Goal: Transaction & Acquisition: Purchase product/service

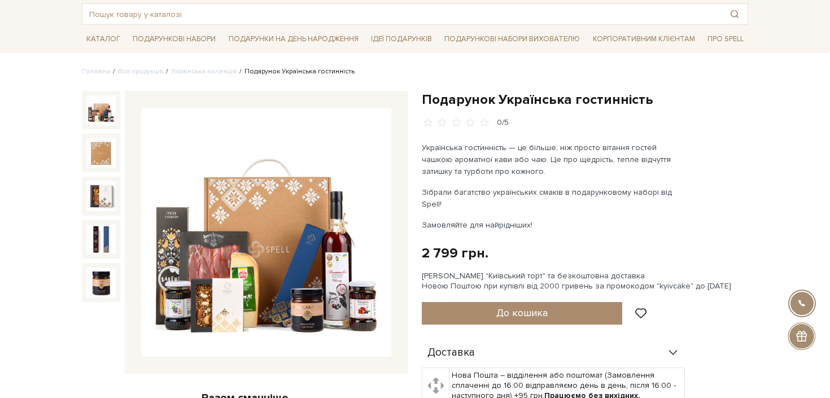
scroll to position [61, 0]
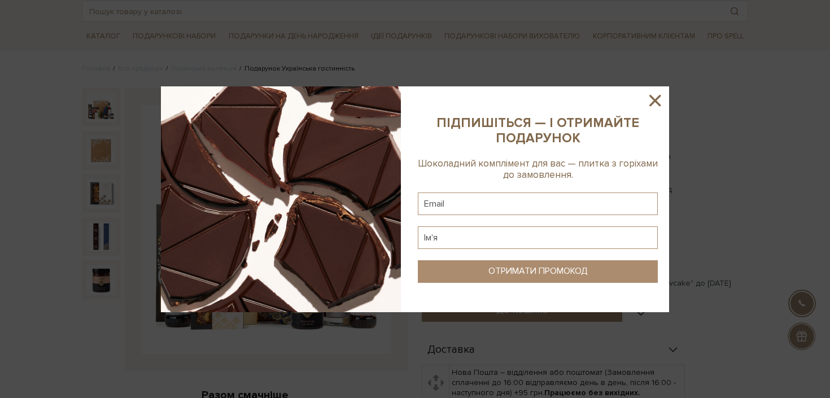
click at [657, 99] on icon at bounding box center [654, 100] width 11 height 11
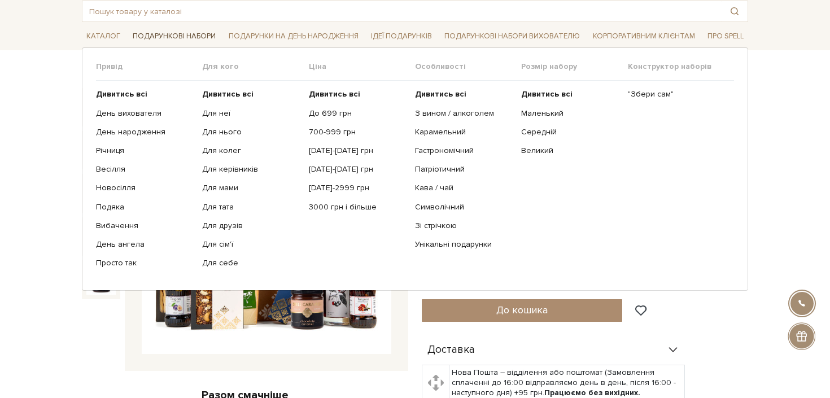
click at [206, 37] on link "Подарункові набори" at bounding box center [174, 37] width 92 height 18
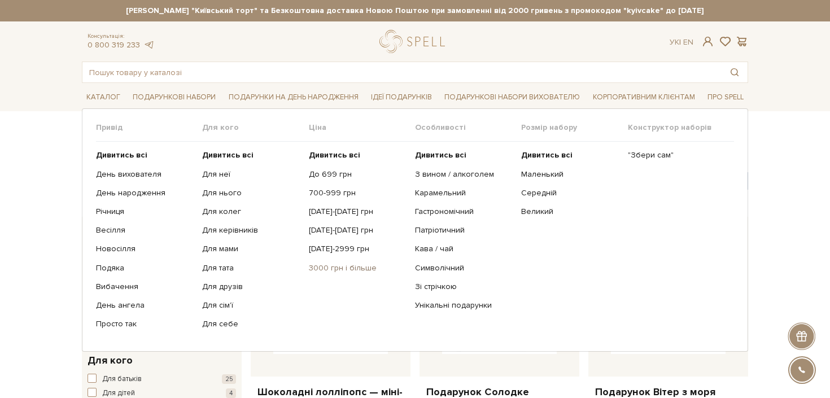
click at [325, 268] on link "3000 грн і більше" at bounding box center [358, 268] width 98 height 10
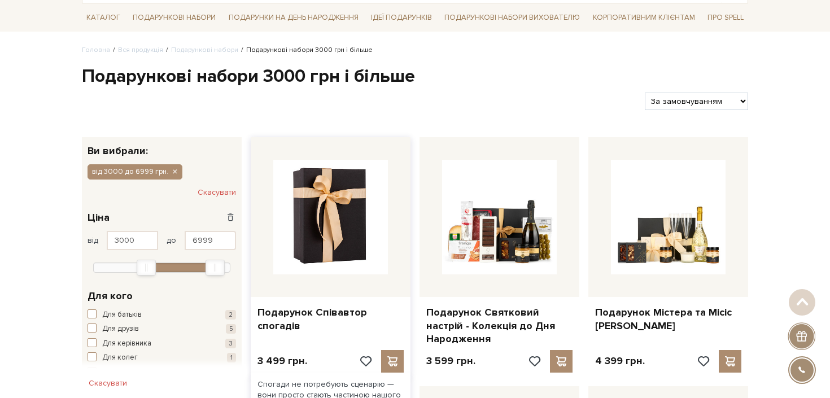
scroll to position [81, 0]
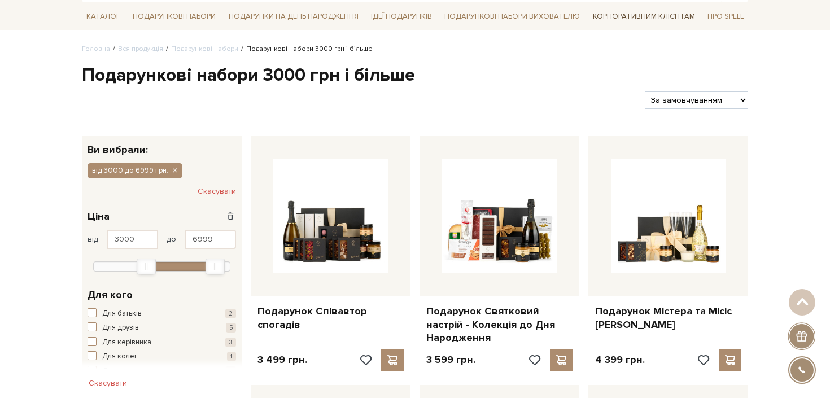
click at [649, 14] on link "Корпоративним клієнтам" at bounding box center [643, 16] width 111 height 19
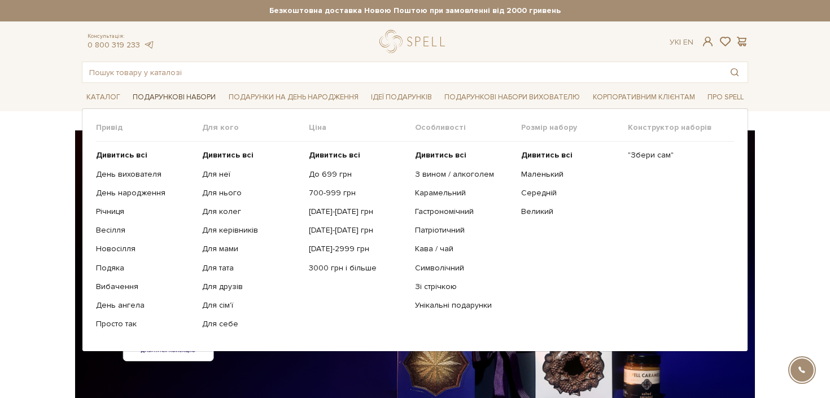
click at [181, 97] on link "Подарункові набори" at bounding box center [174, 98] width 92 height 18
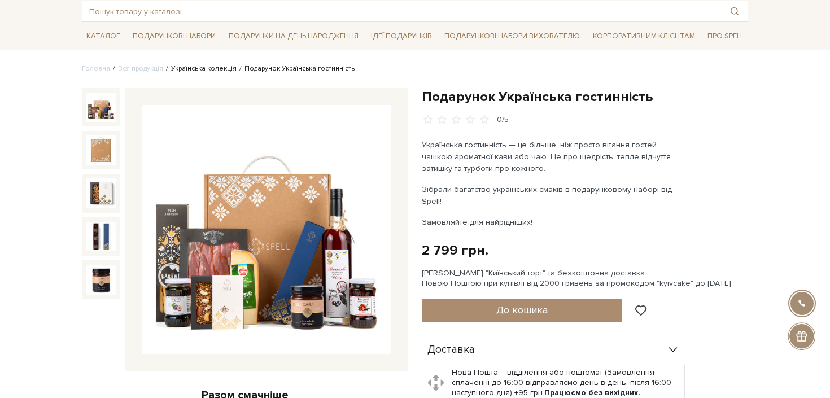
click at [207, 68] on link "Українська колекція" at bounding box center [203, 68] width 65 height 8
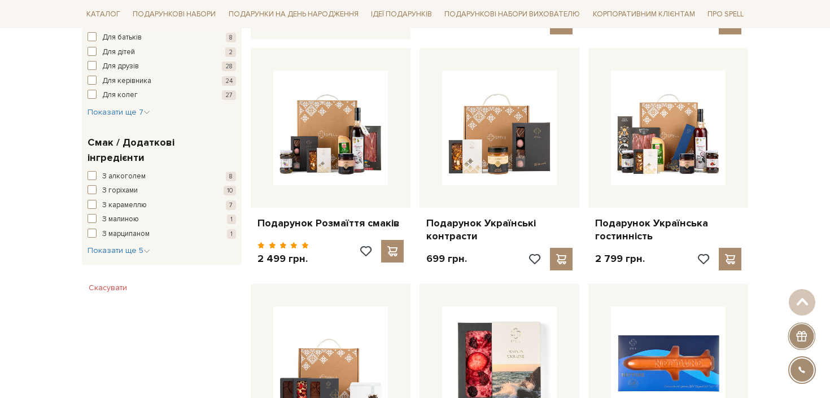
scroll to position [605, 0]
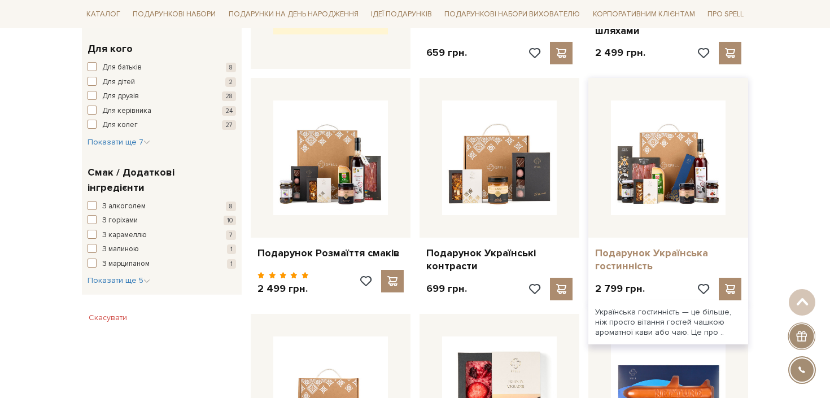
click at [679, 247] on link "Подарунок Українська гостинність" at bounding box center [668, 260] width 146 height 27
